Goal: Information Seeking & Learning: Find specific fact

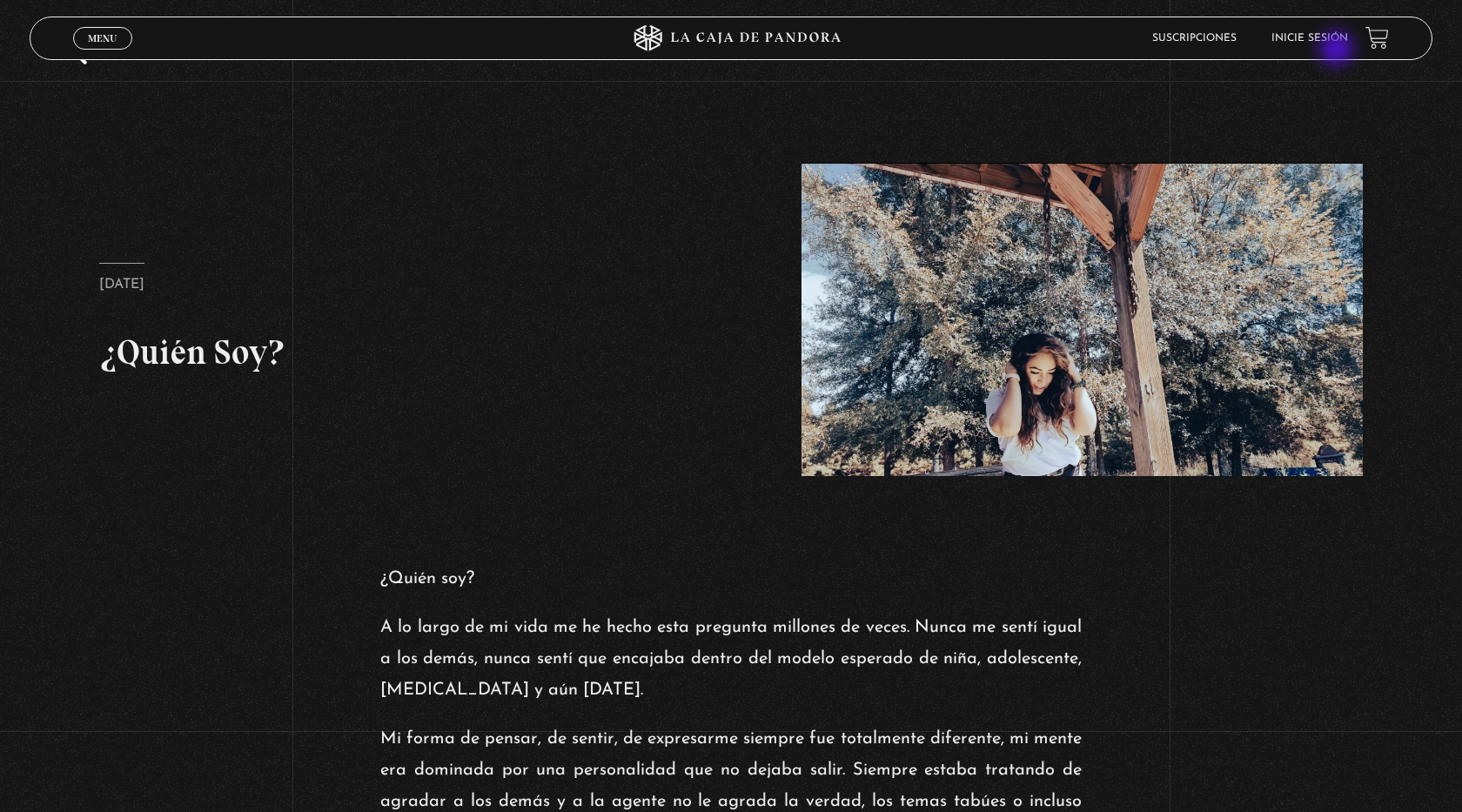
click at [1338, 50] on li "Inicie sesión" at bounding box center [1309, 38] width 76 height 27
click at [1321, 30] on li "Inicie sesión" at bounding box center [1309, 38] width 76 height 27
click at [97, 35] on span "Menu" at bounding box center [103, 38] width 29 height 11
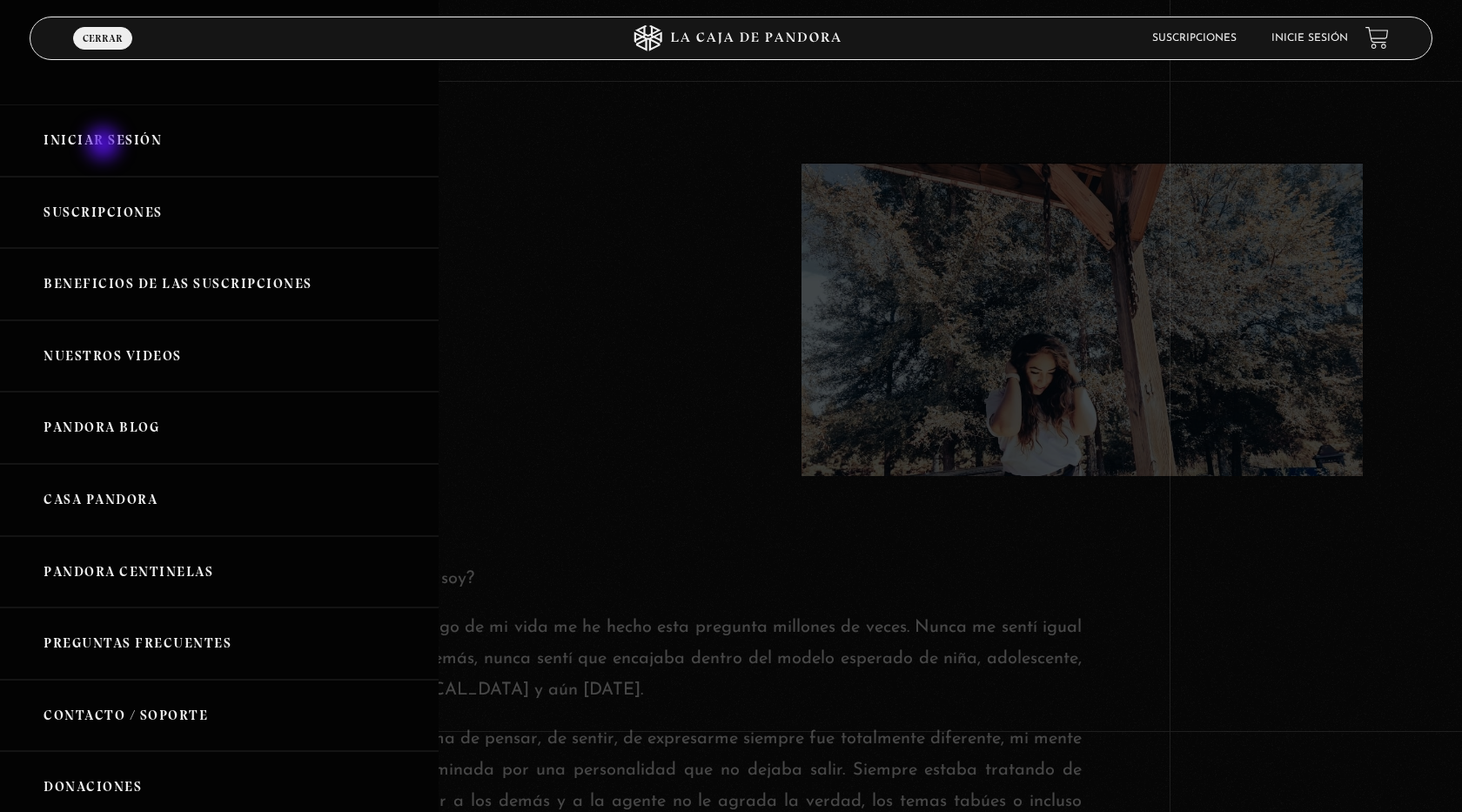
click at [106, 145] on link "Iniciar Sesión" at bounding box center [219, 140] width 439 height 73
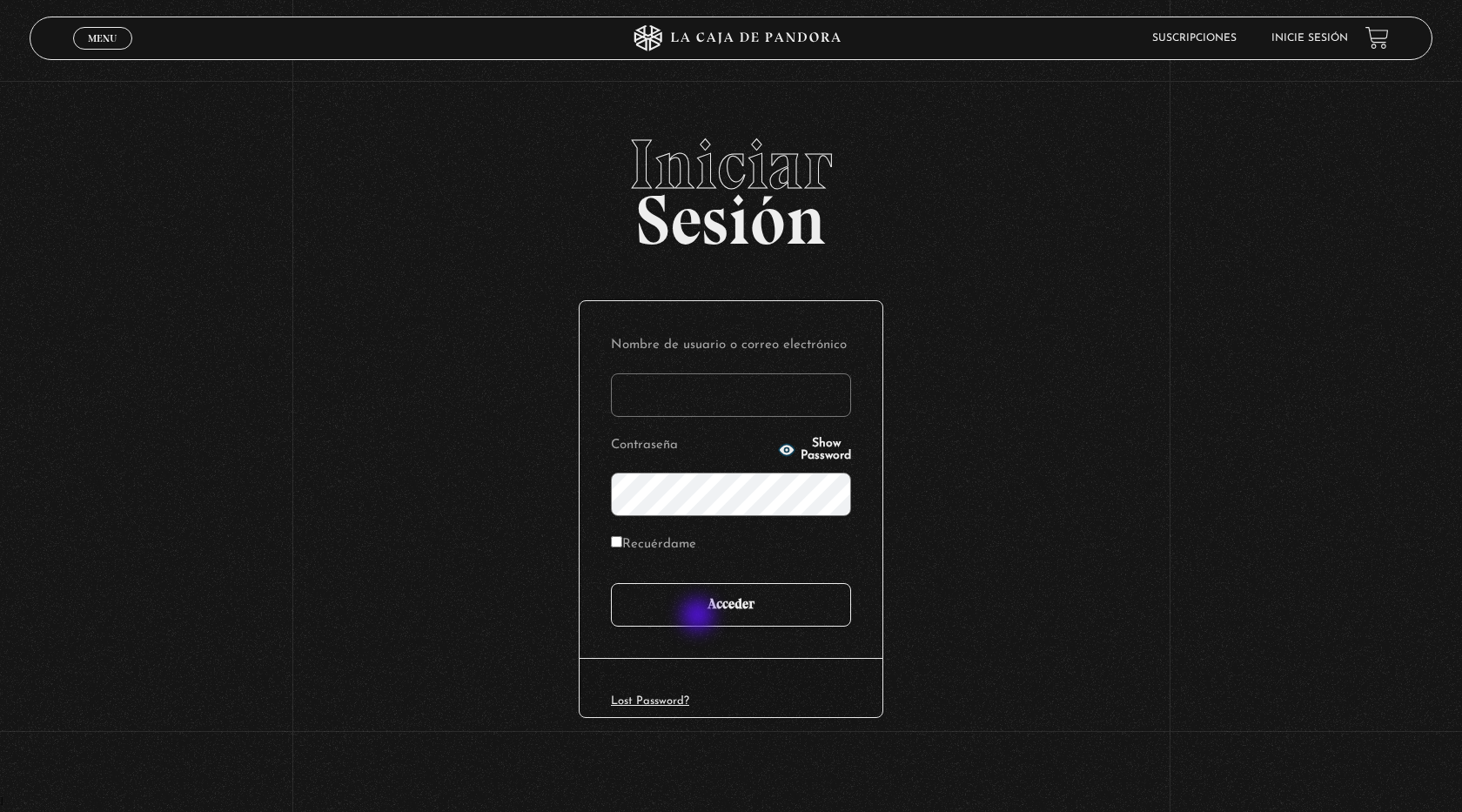
type input "josefuertesporras@gmail.com"
click at [700, 617] on input "Acceder" at bounding box center [731, 604] width 240 height 44
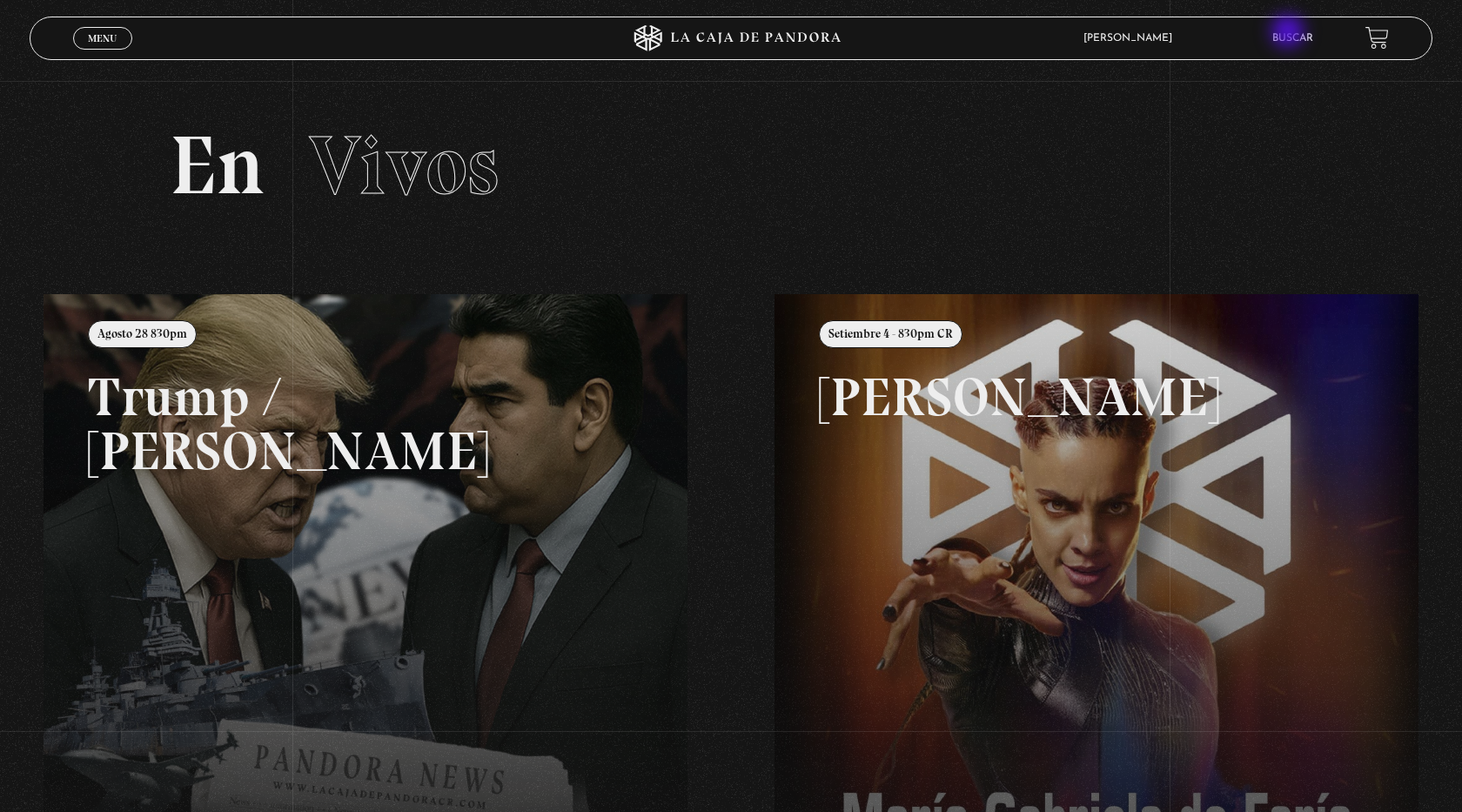
click at [1290, 33] on link "Buscar" at bounding box center [1293, 38] width 41 height 11
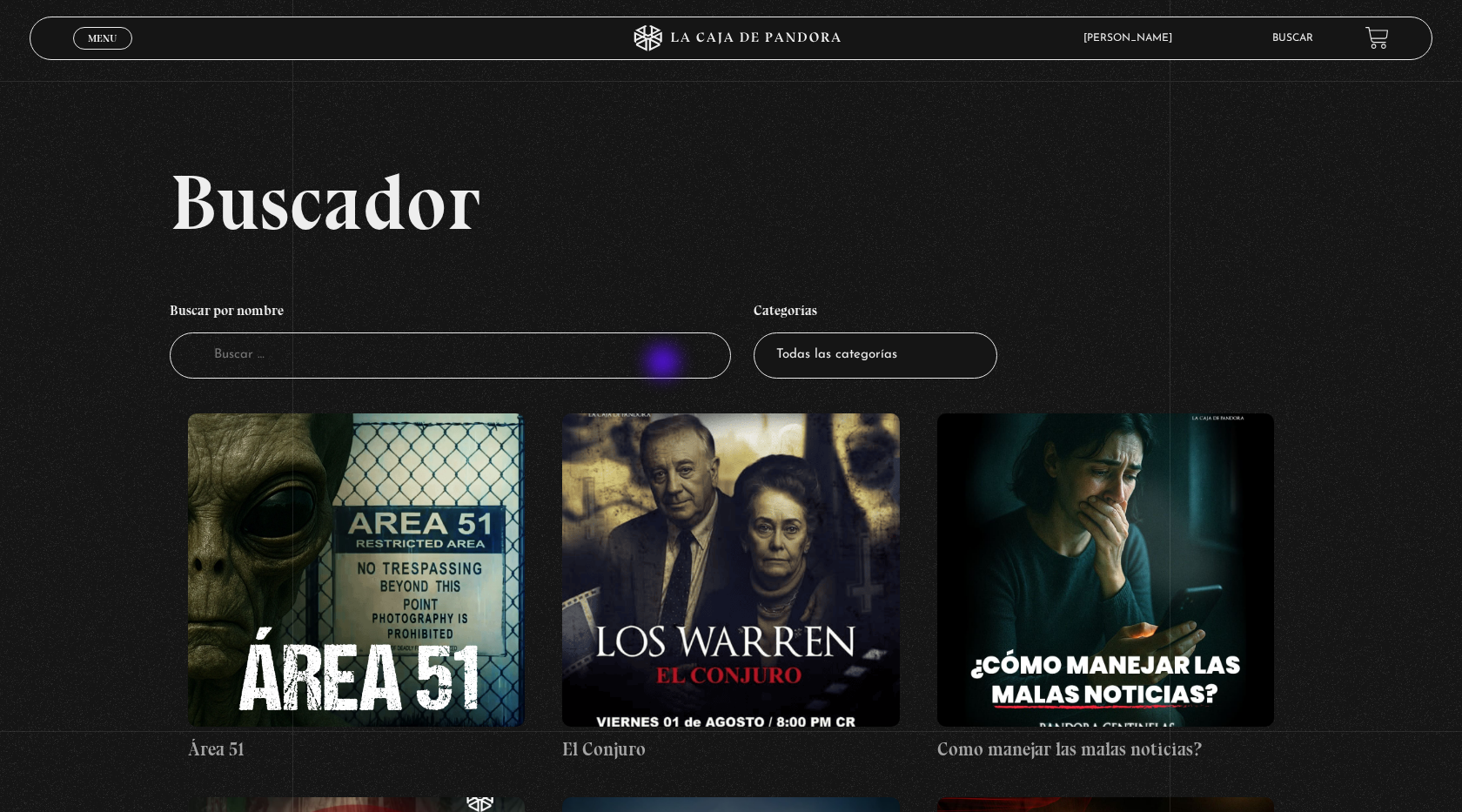
click at [665, 364] on input "Buscador" at bounding box center [450, 355] width 562 height 46
type input "[PERSON_NAME]"
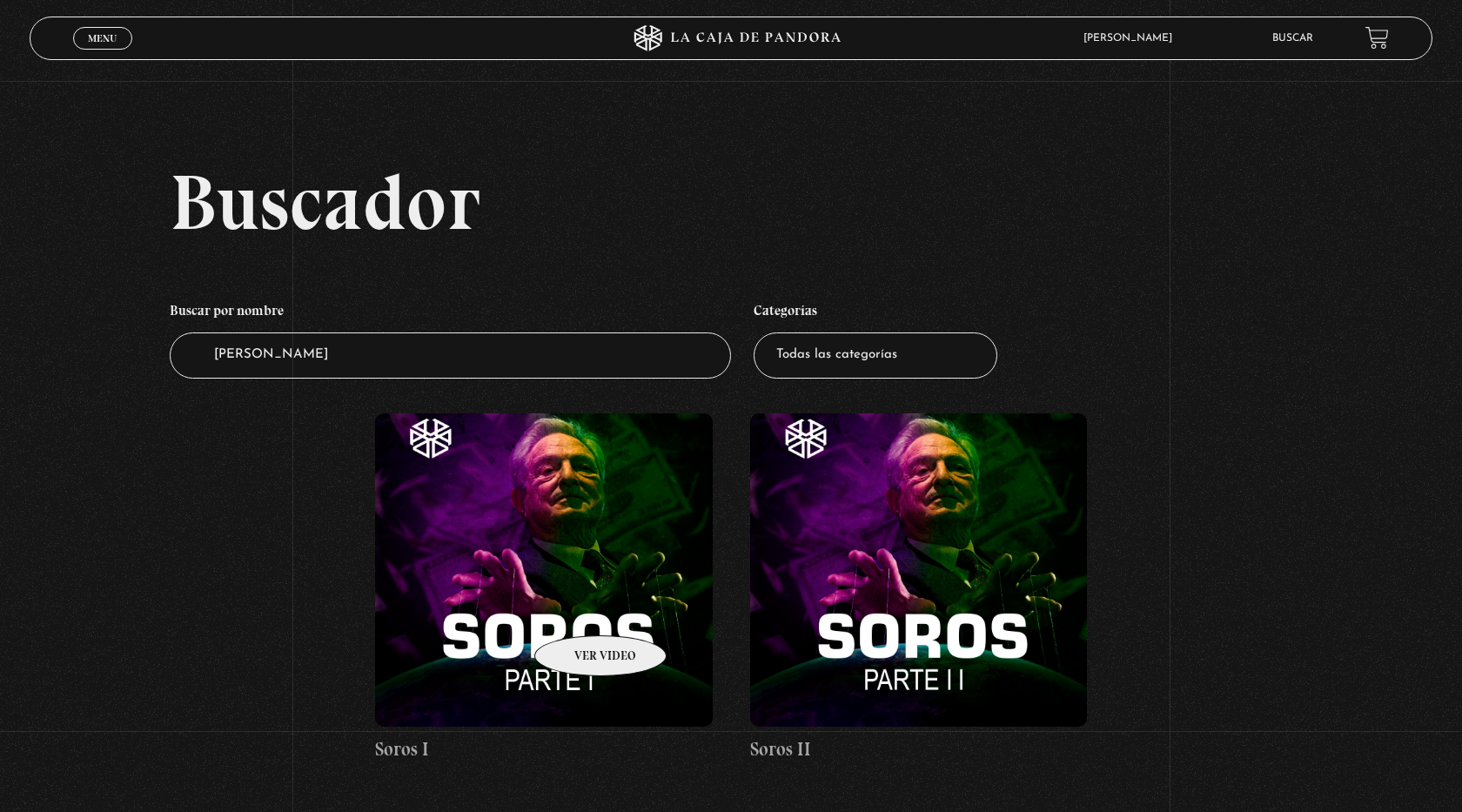
click at [578, 609] on figure at bounding box center [543, 570] width 337 height 314
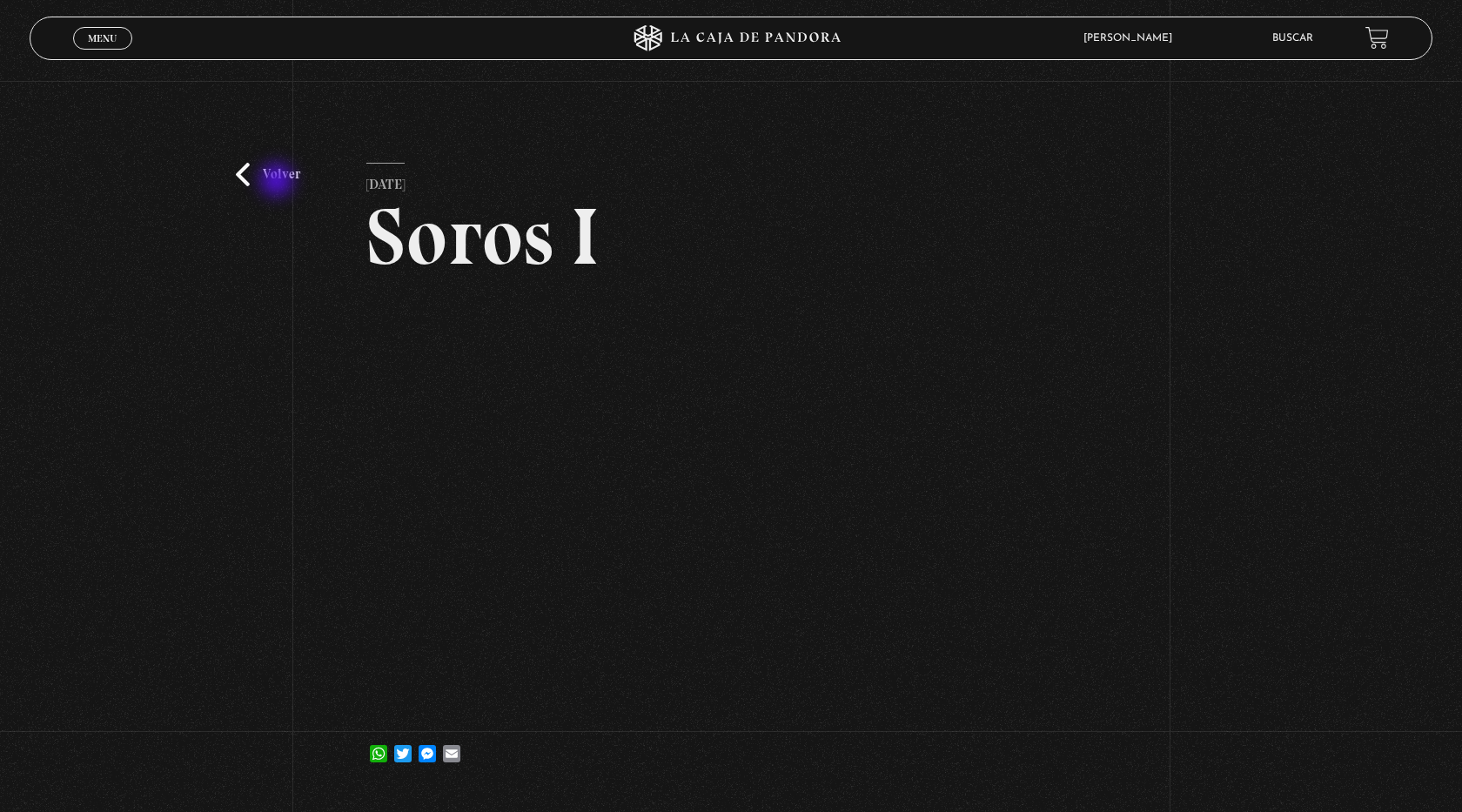
click at [279, 182] on link "Volver" at bounding box center [268, 174] width 65 height 23
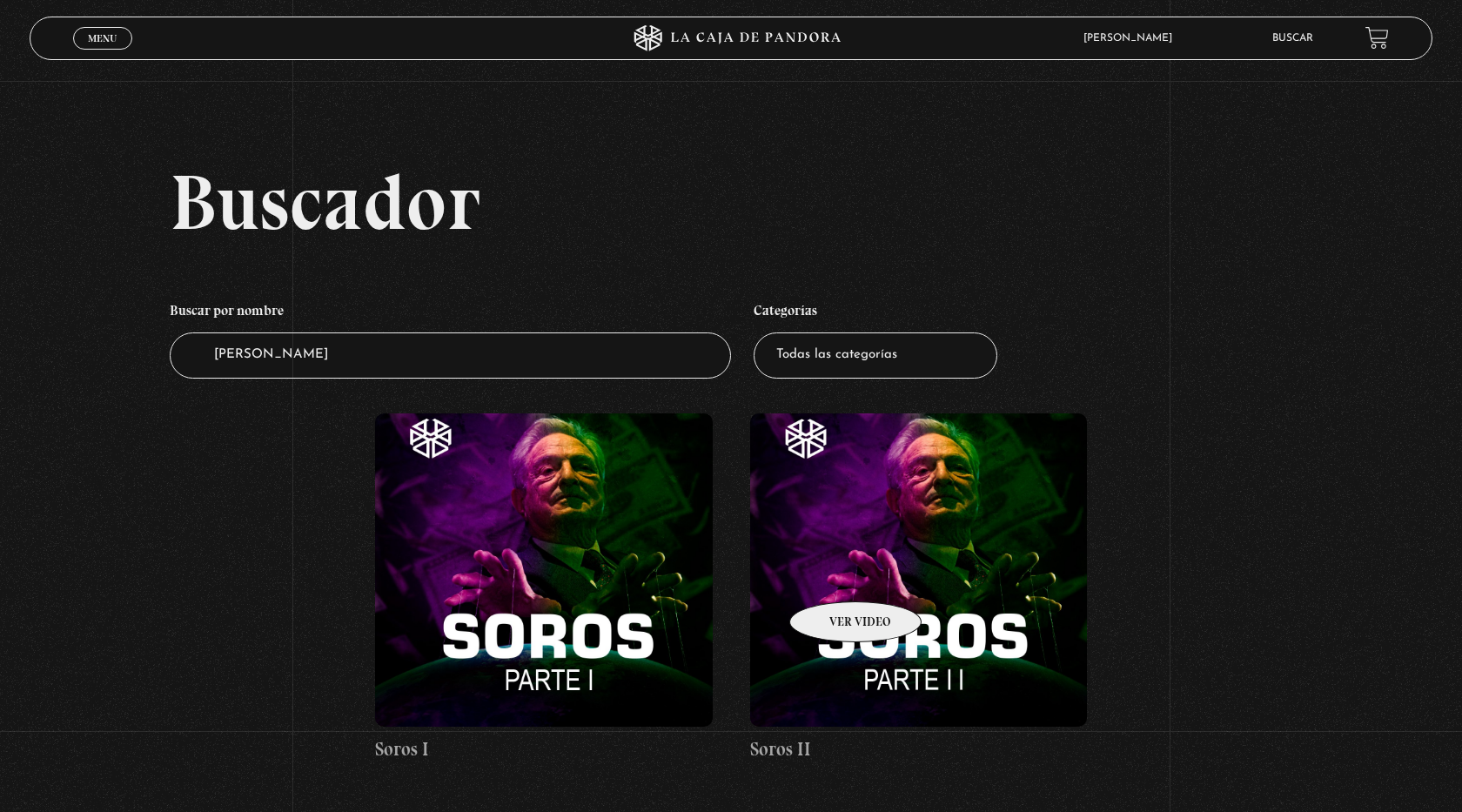
click at [834, 575] on figure at bounding box center [919, 570] width 337 height 314
